Goal: Task Accomplishment & Management: Manage account settings

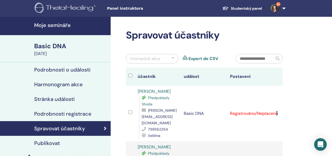
scroll to position [47, 0]
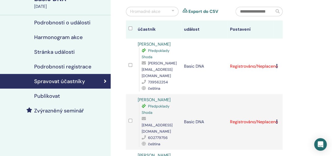
click at [277, 64] on icon at bounding box center [277, 66] width 2 height 4
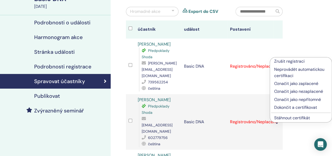
click at [287, 83] on p "Označit jako zaplacené" at bounding box center [300, 84] width 53 height 6
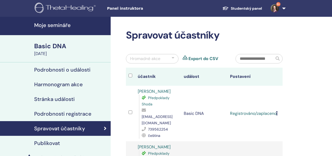
scroll to position [47, 0]
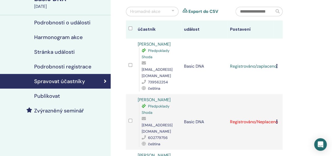
click at [277, 120] on icon at bounding box center [277, 122] width 2 height 4
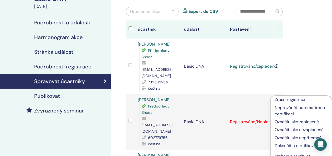
click at [287, 124] on p "Označit jako zaplacené" at bounding box center [301, 122] width 53 height 6
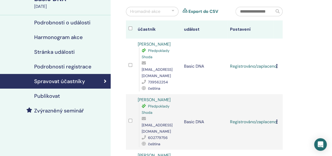
scroll to position [47, 0]
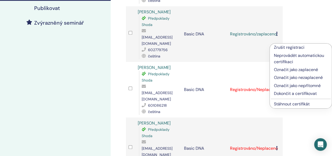
scroll to position [136, 0]
click at [290, 70] on p "Označit jako zaplacené" at bounding box center [301, 69] width 54 height 6
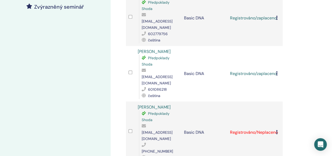
scroll to position [152, 0]
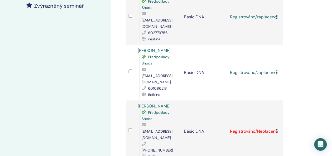
click at [277, 129] on icon at bounding box center [277, 131] width 2 height 4
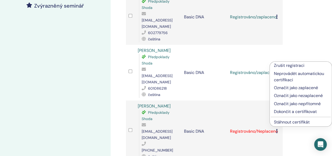
click at [281, 88] on p "Označit jako zaplacené" at bounding box center [301, 88] width 54 height 6
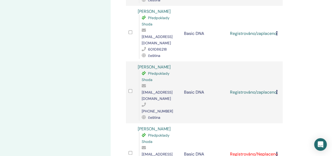
scroll to position [193, 0]
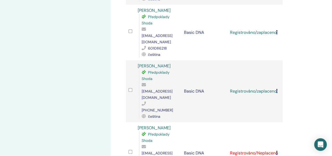
click at [277, 151] on icon at bounding box center [277, 153] width 2 height 4
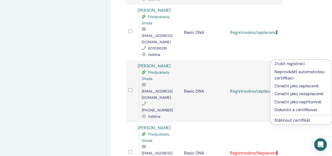
click at [295, 85] on p "Označit jako zaplacené" at bounding box center [300, 86] width 53 height 6
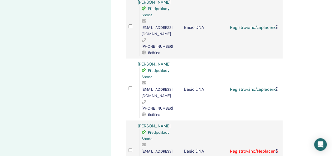
scroll to position [257, 0]
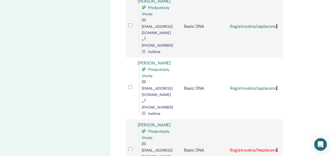
click at [277, 148] on icon at bounding box center [277, 150] width 2 height 4
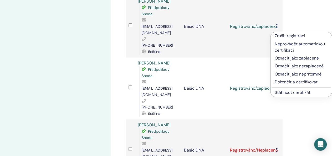
click at [286, 58] on p "Označit jako zaplacené" at bounding box center [301, 58] width 53 height 6
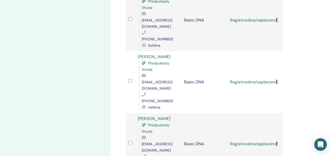
scroll to position [264, 0]
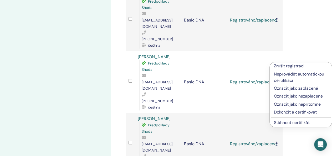
click at [284, 88] on p "Označit jako zaplacené" at bounding box center [301, 88] width 54 height 6
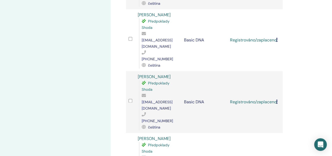
scroll to position [315, 0]
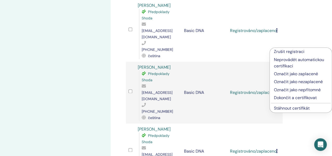
click at [284, 72] on p "Označit jako zaplacené" at bounding box center [301, 74] width 54 height 6
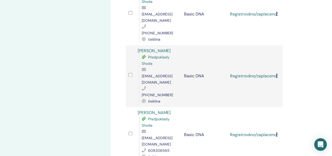
scroll to position [332, 0]
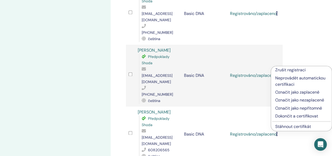
click at [288, 92] on p "Označit jako zaplacené" at bounding box center [301, 93] width 52 height 6
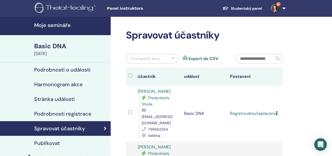
click at [62, 26] on h4 "Moje semináře" at bounding box center [70, 25] width 73 height 6
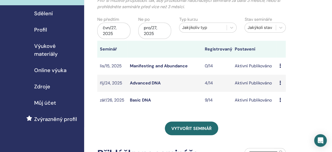
scroll to position [48, 0]
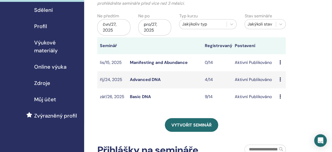
click at [139, 96] on link "Basic DNA" at bounding box center [140, 97] width 21 height 6
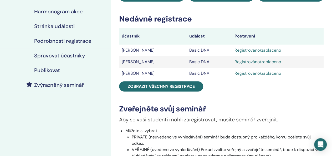
scroll to position [73, 0]
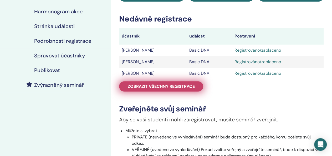
click at [169, 85] on span "Zobrazit všechny registrace" at bounding box center [161, 87] width 67 height 6
